Goal: Feedback & Contribution: Leave review/rating

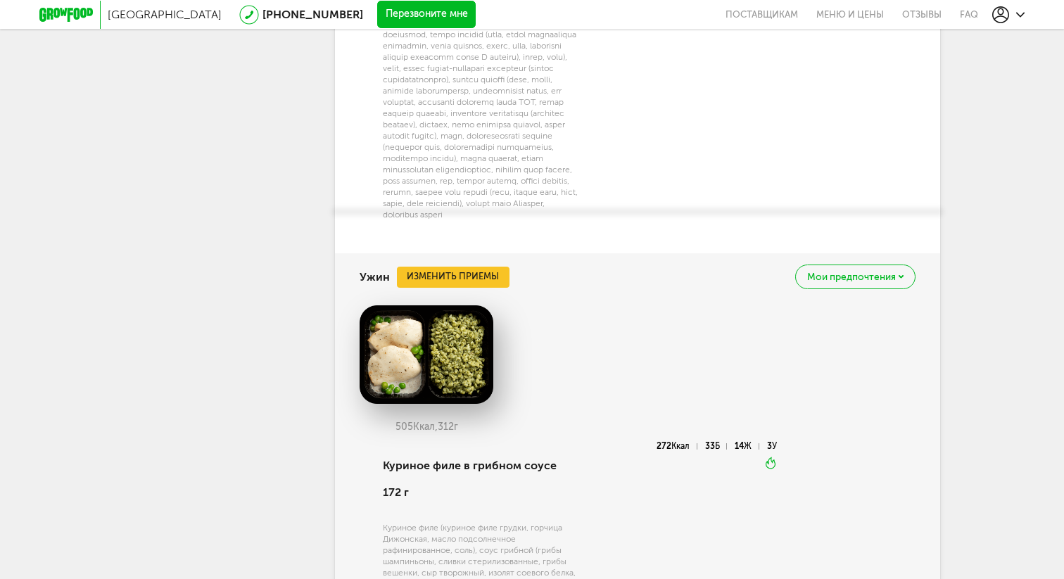
scroll to position [2211, 0]
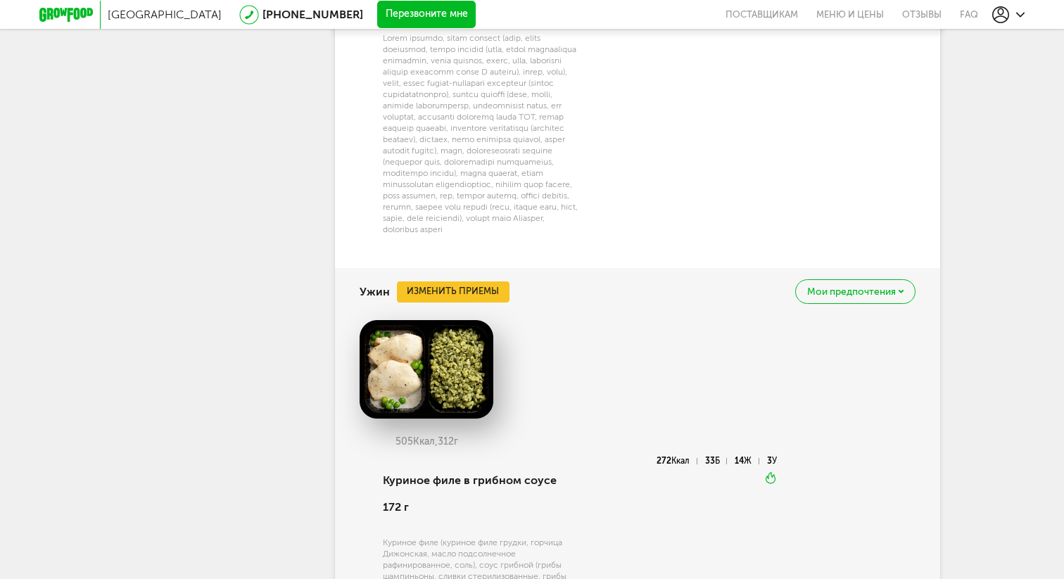
click at [842, 295] on div "Мои предпочтения" at bounding box center [855, 291] width 120 height 25
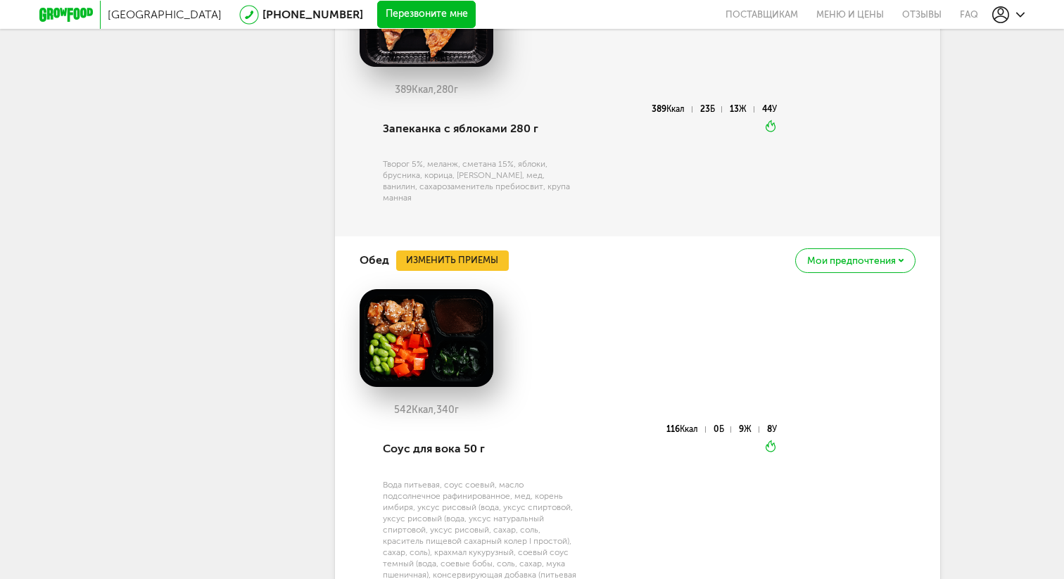
scroll to position [0, 0]
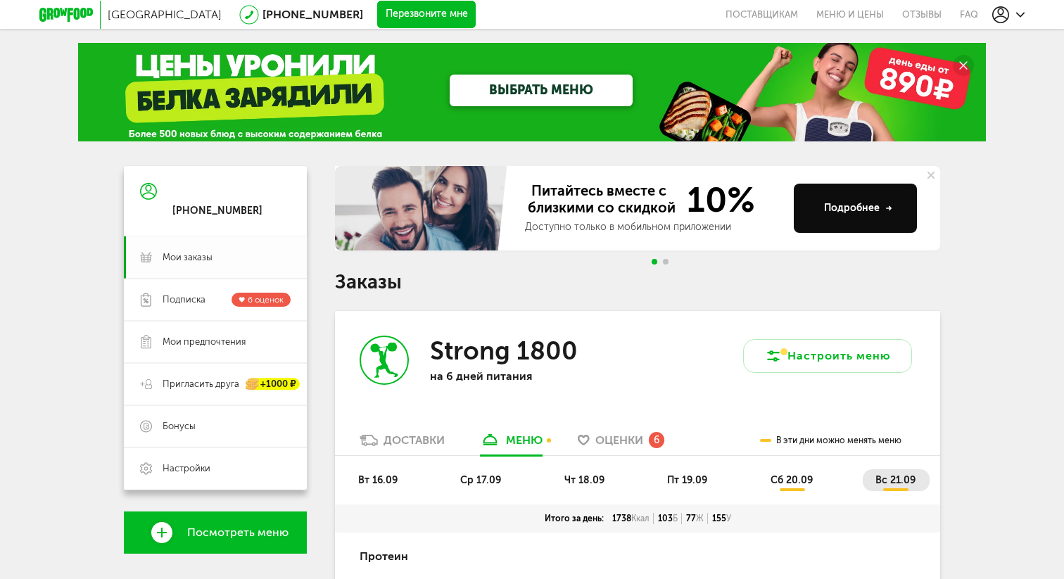
click at [190, 261] on span "Мои заказы" at bounding box center [187, 257] width 50 height 13
click at [616, 426] on div "Strong 1800 на 6 дней питания" at bounding box center [486, 372] width 302 height 122
click at [611, 431] on div "Strong 1800 на 6 дней питания" at bounding box center [486, 372] width 302 height 122
click at [610, 442] on span "Оценки" at bounding box center [619, 439] width 48 height 13
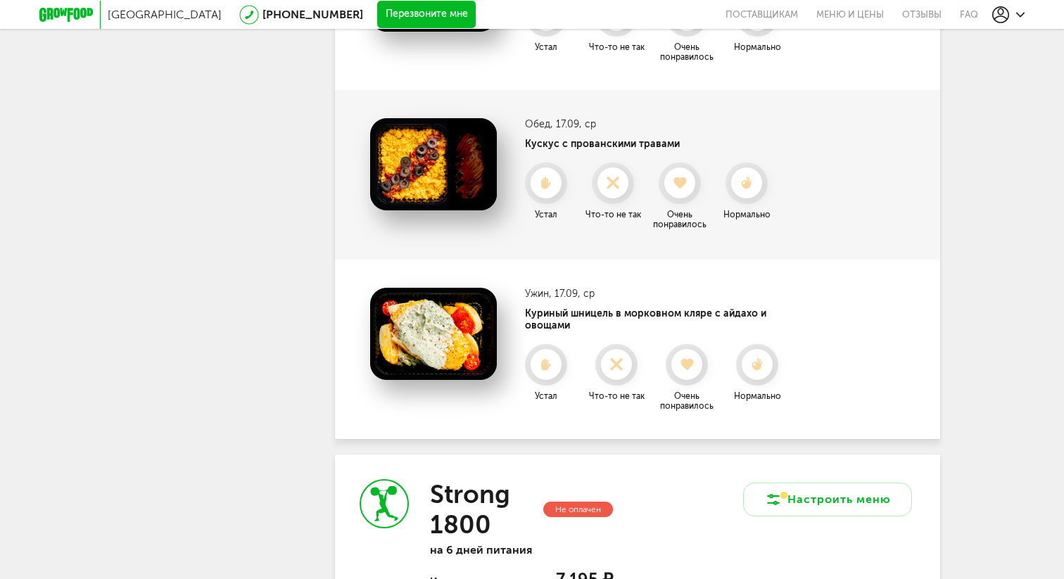
scroll to position [1078, 0]
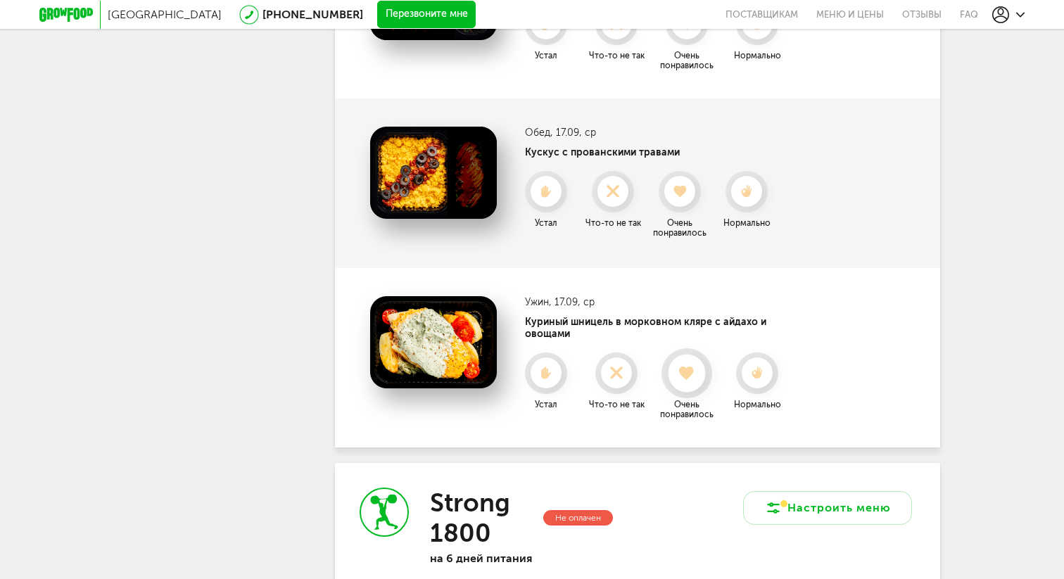
click at [686, 355] on div at bounding box center [686, 373] width 37 height 37
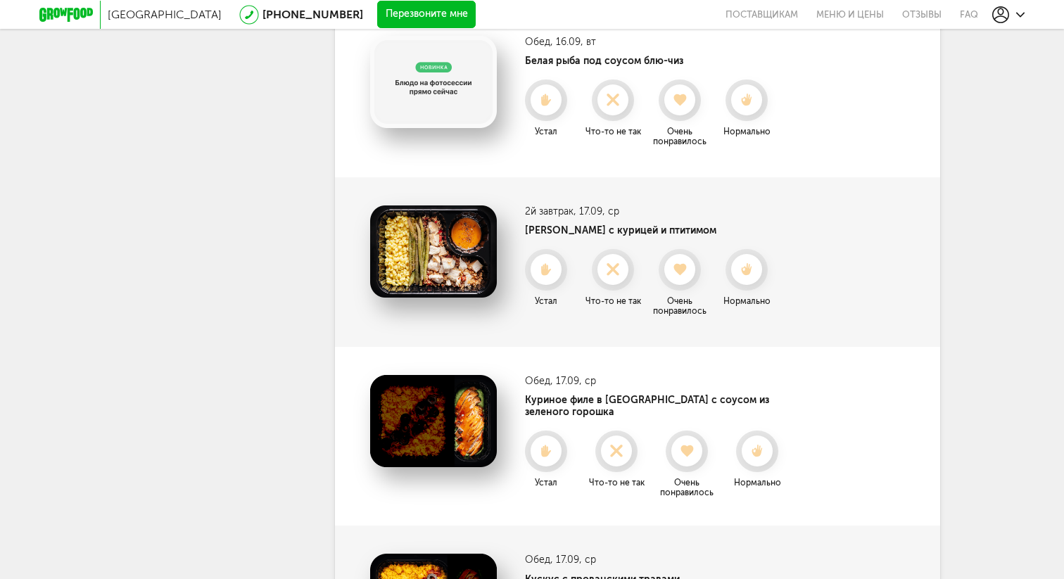
scroll to position [643, 0]
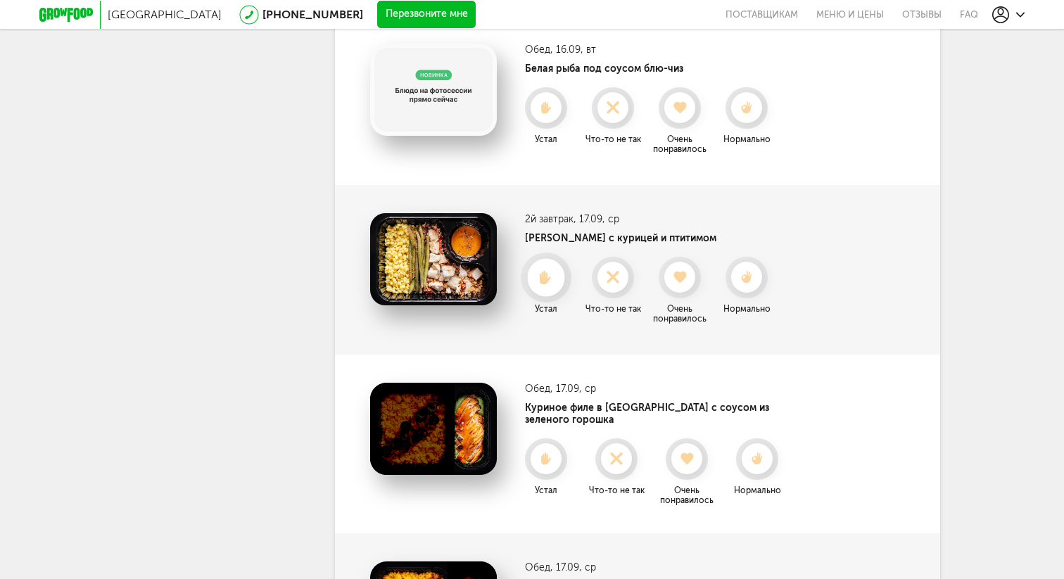
click at [540, 257] on li "Устал" at bounding box center [545, 291] width 63 height 68
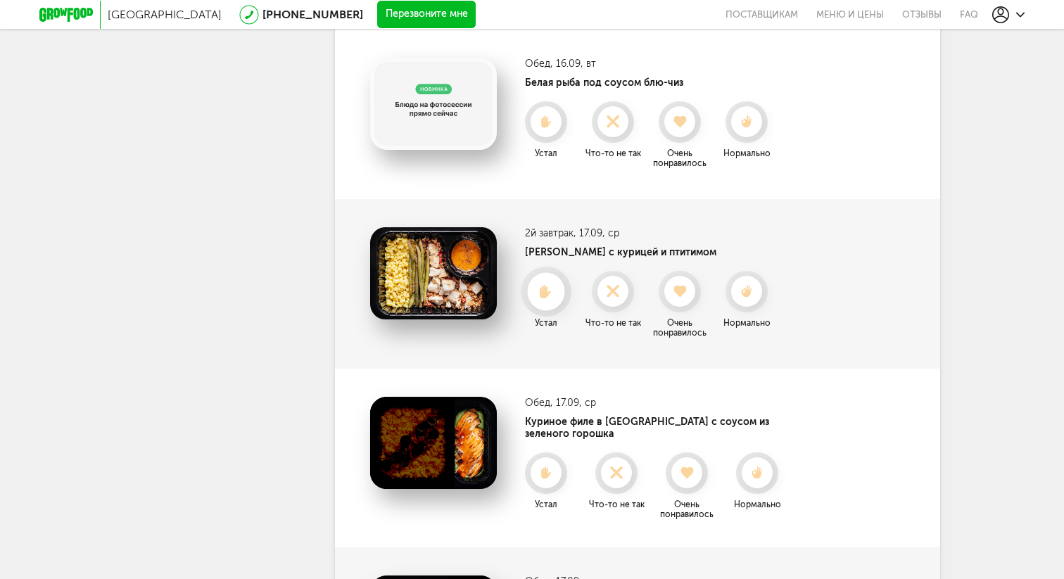
click at [542, 285] on icon at bounding box center [545, 291] width 37 height 15
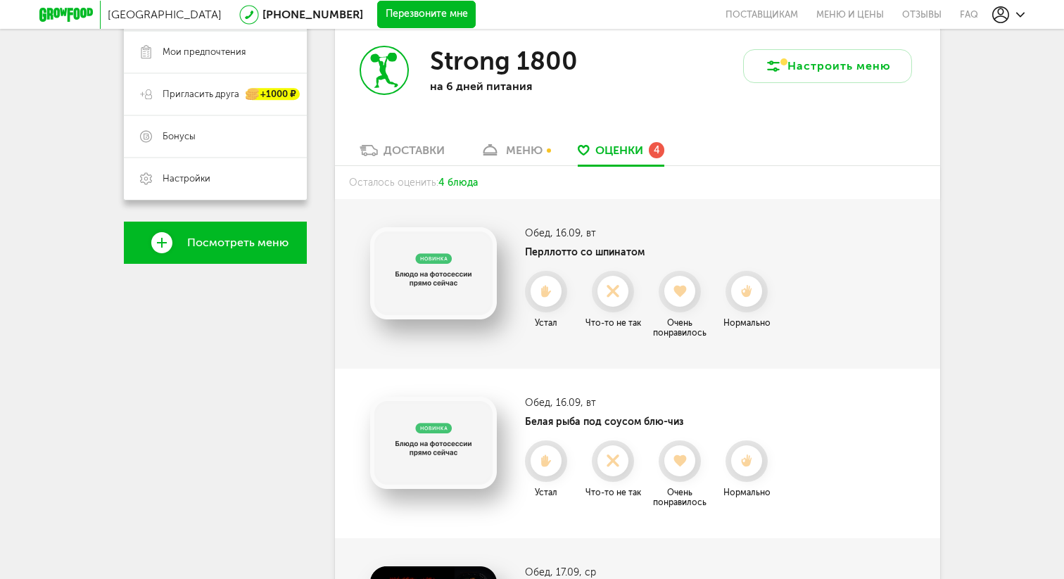
scroll to position [293, 0]
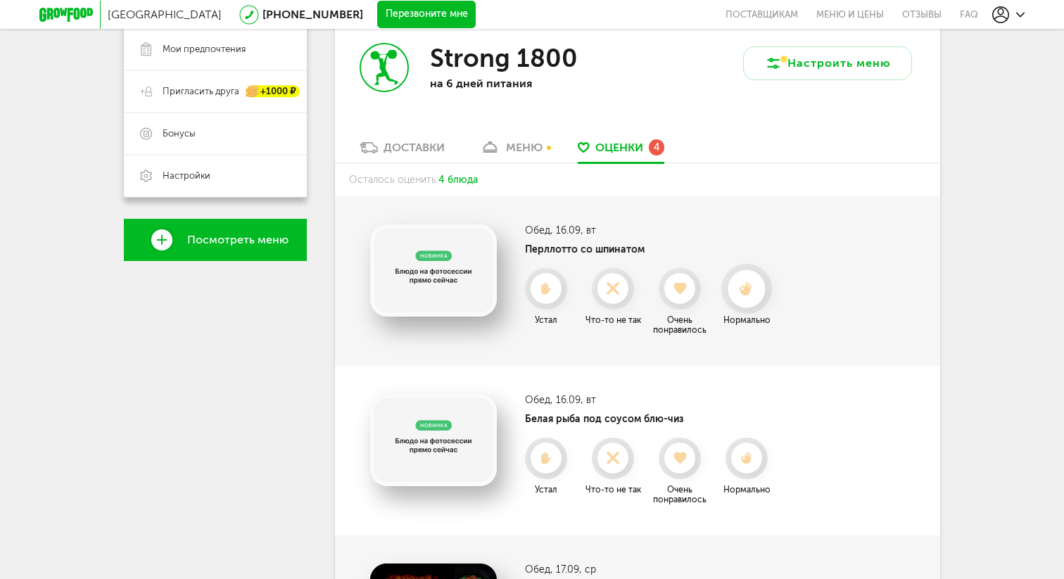
click at [746, 279] on div at bounding box center [745, 288] width 37 height 37
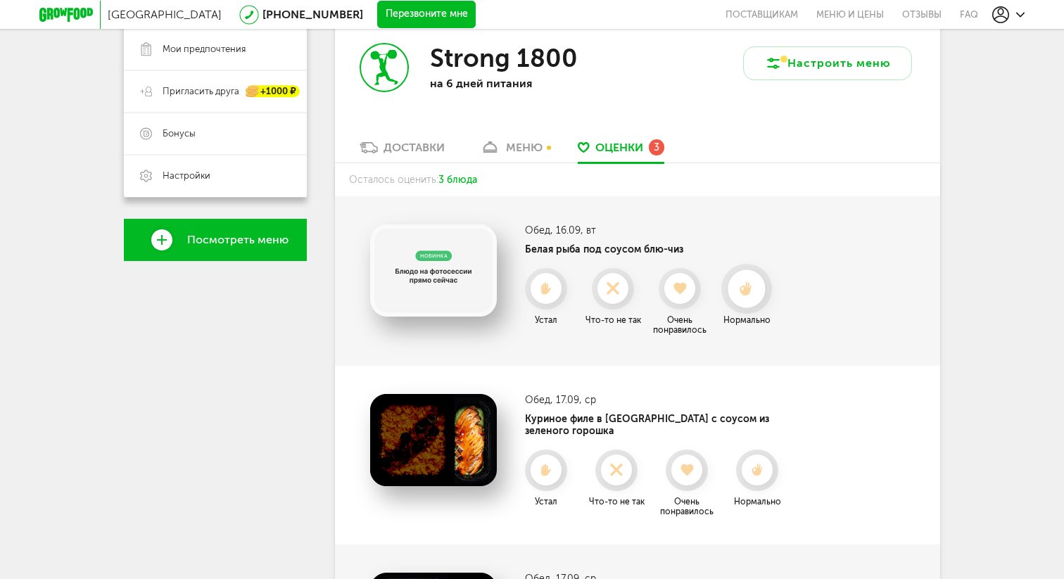
click at [745, 279] on div at bounding box center [745, 288] width 37 height 37
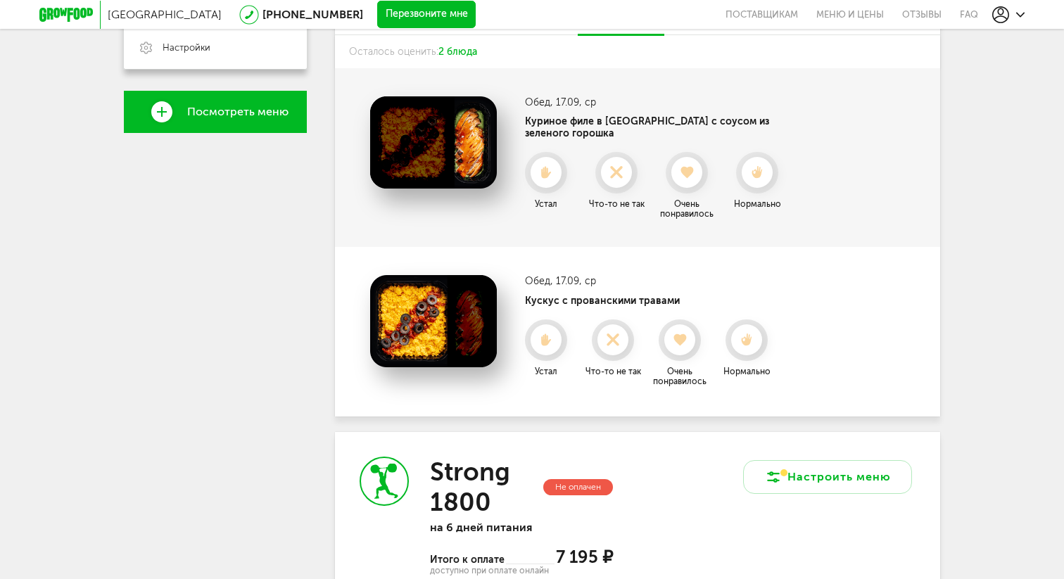
scroll to position [420, 0]
